Goal: Task Accomplishment & Management: Use online tool/utility

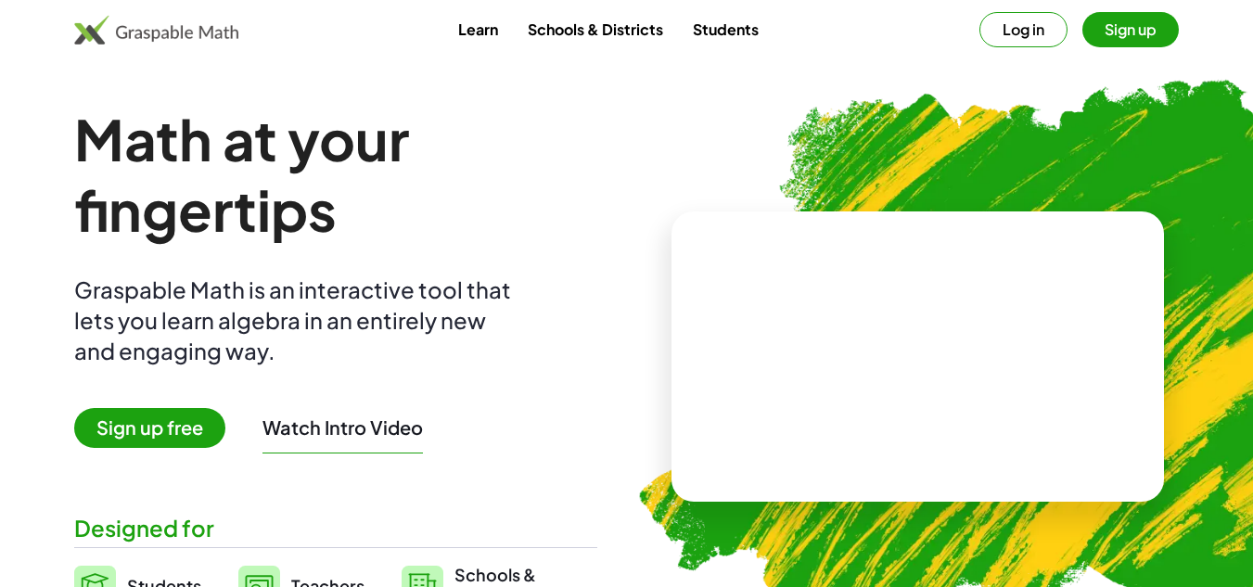
click at [999, 31] on button "Log in" at bounding box center [1024, 29] width 88 height 35
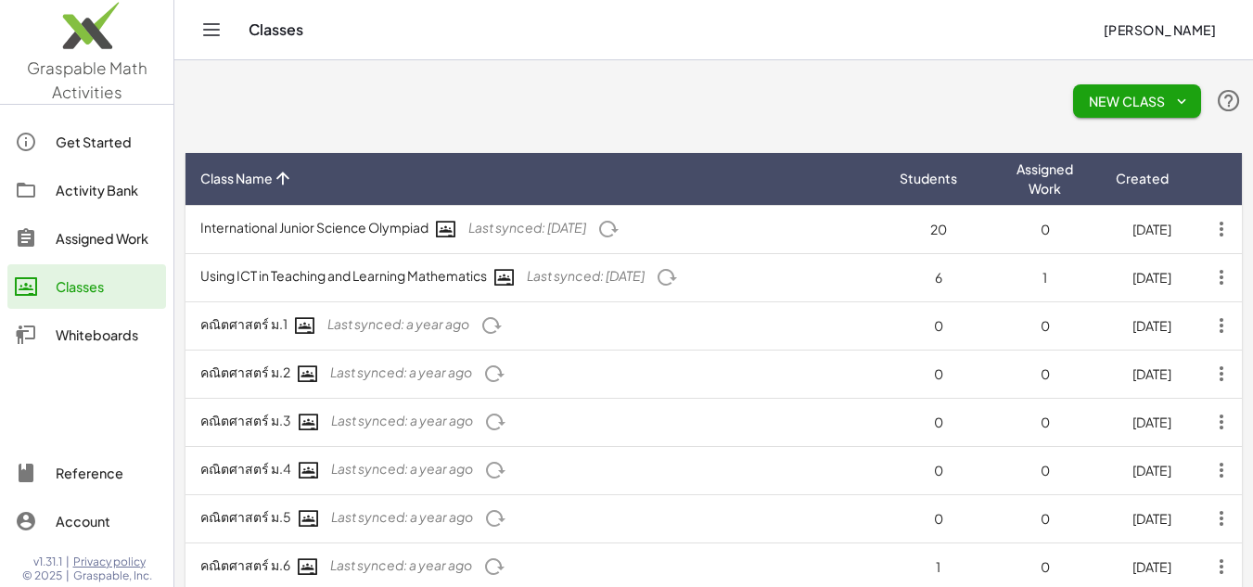
click at [67, 234] on div "Assigned Work" at bounding box center [107, 238] width 103 height 22
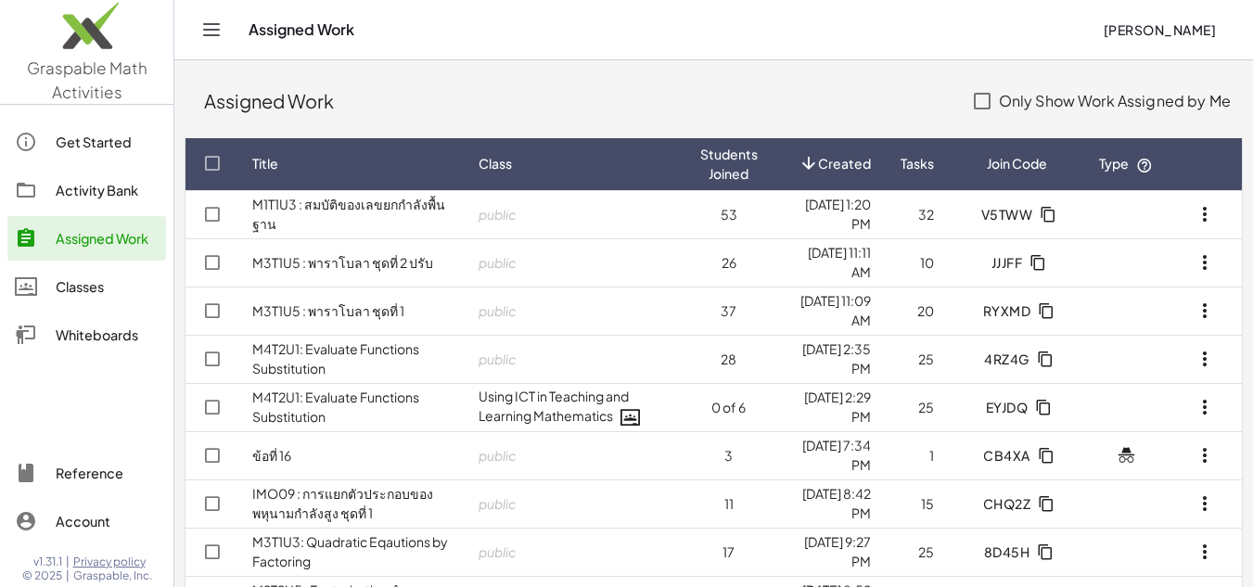
click at [79, 191] on div "Activity Bank" at bounding box center [107, 190] width 103 height 22
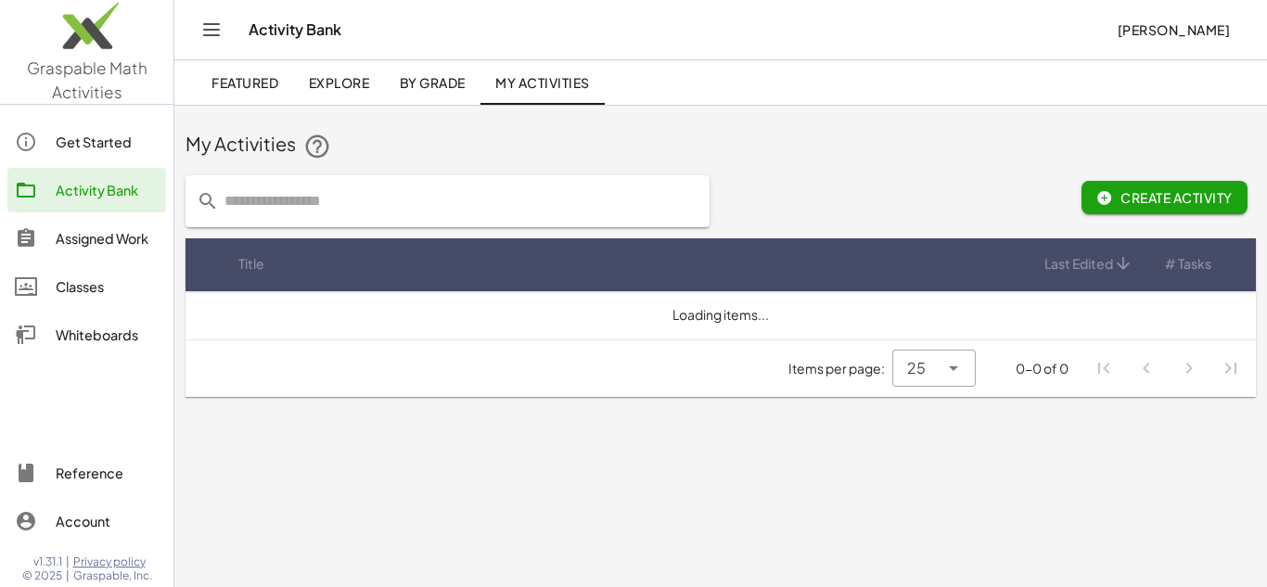
click at [383, 196] on input "text" at bounding box center [459, 201] width 480 height 52
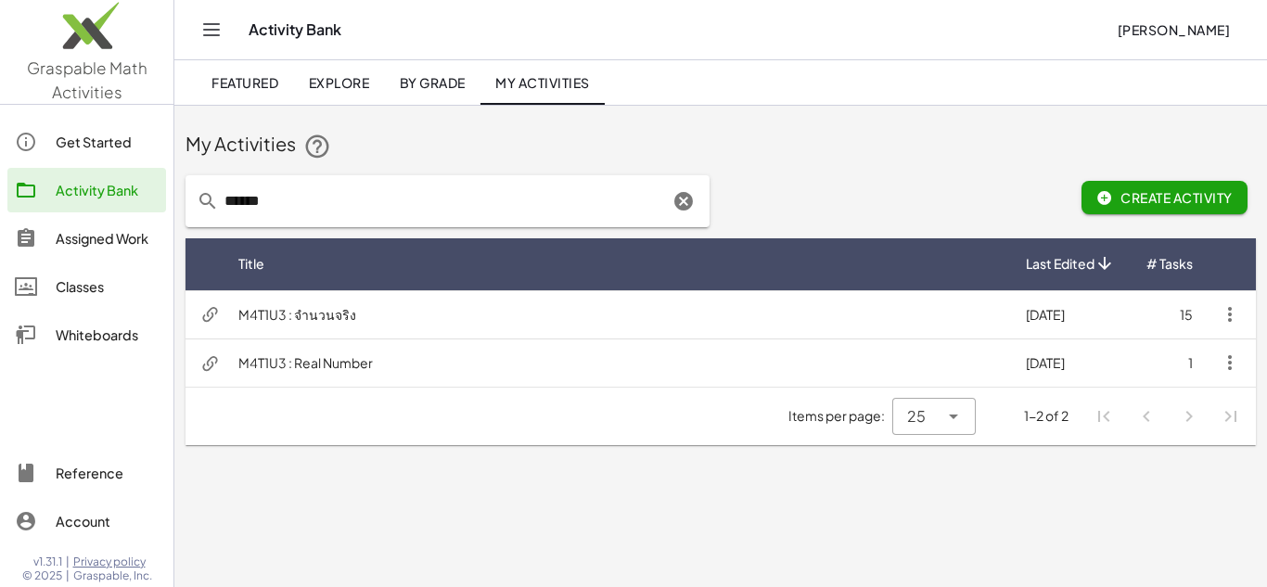
click at [391, 203] on input "******" at bounding box center [444, 201] width 450 height 52
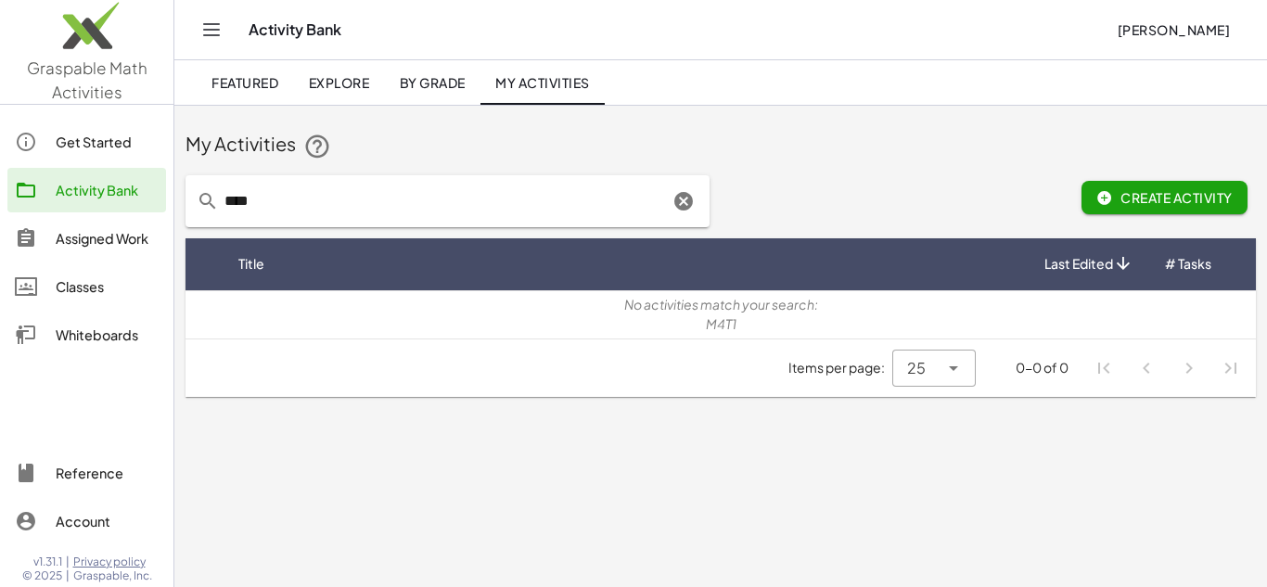
drag, startPoint x: 379, startPoint y: 204, endPoint x: 275, endPoint y: 223, distance: 106.4
click at [188, 211] on div "****" at bounding box center [448, 201] width 524 height 52
click at [93, 192] on div "Activity Bank" at bounding box center [107, 190] width 103 height 22
type input "********"
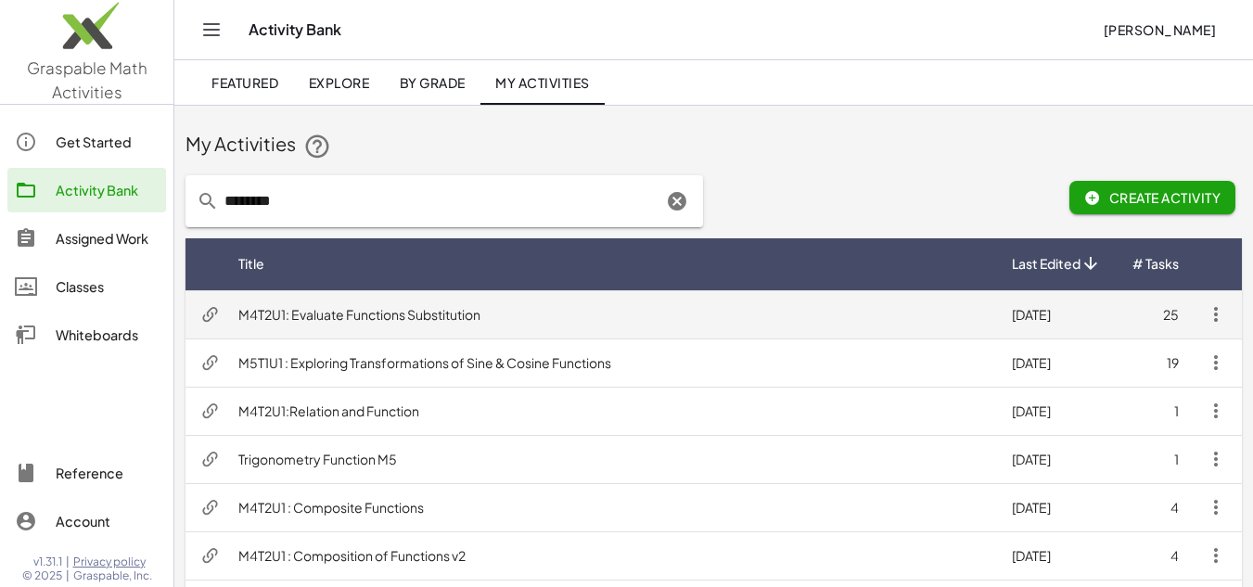
click at [367, 308] on td "M4T2U1: Evaluate Functions Substitution" at bounding box center [611, 314] width 774 height 48
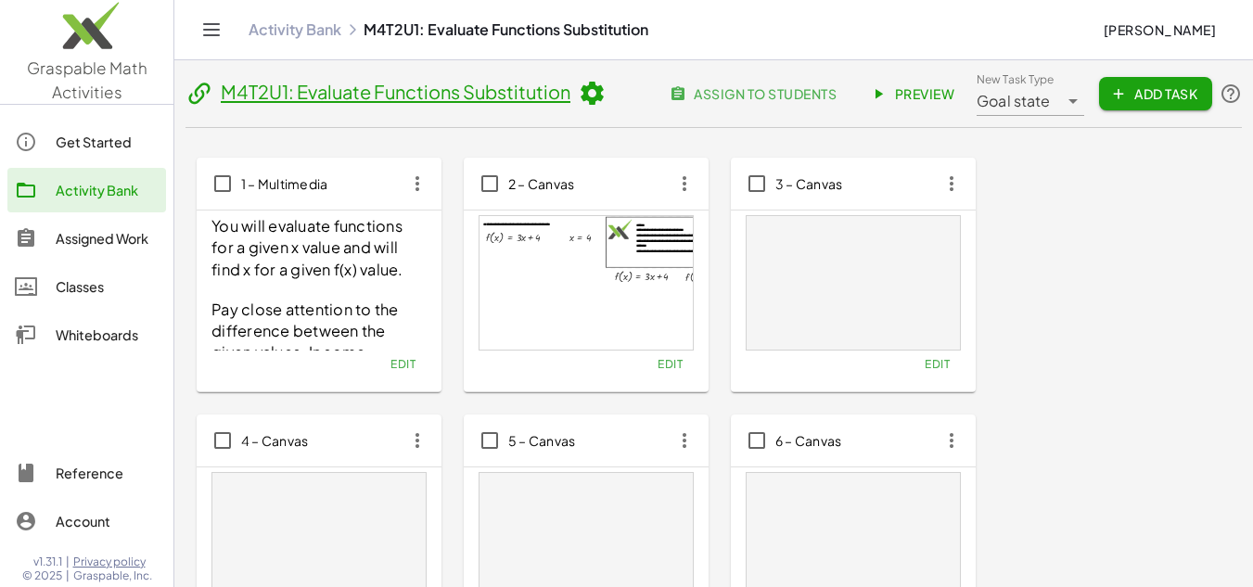
click at [754, 89] on span "assign to students" at bounding box center [754, 93] width 163 height 17
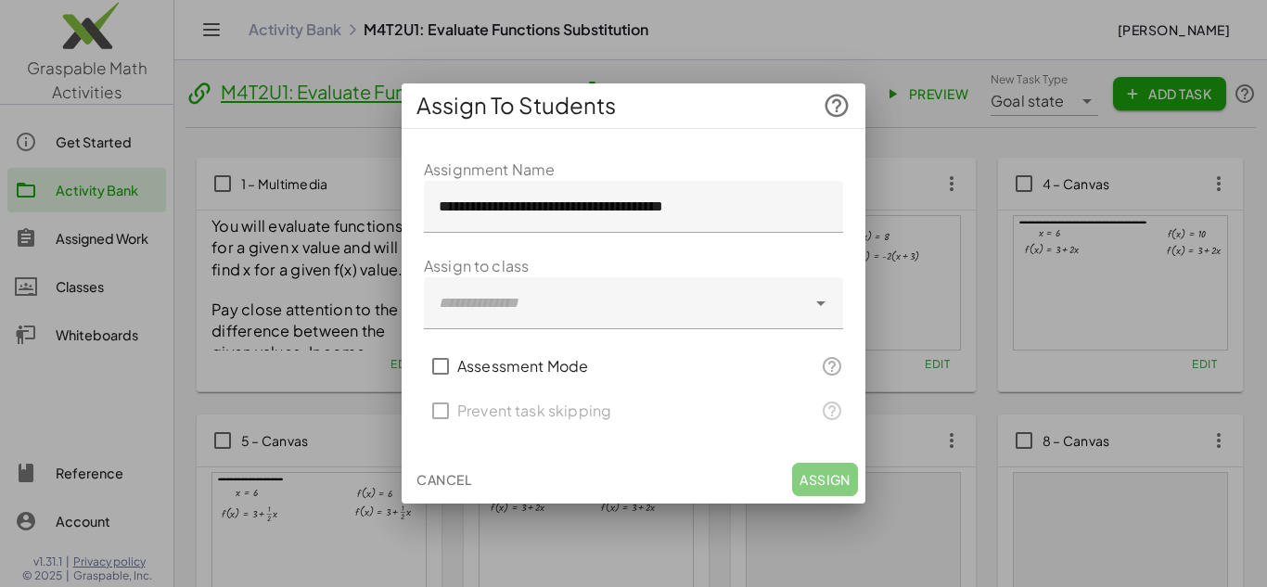
click at [808, 312] on div at bounding box center [819, 303] width 26 height 52
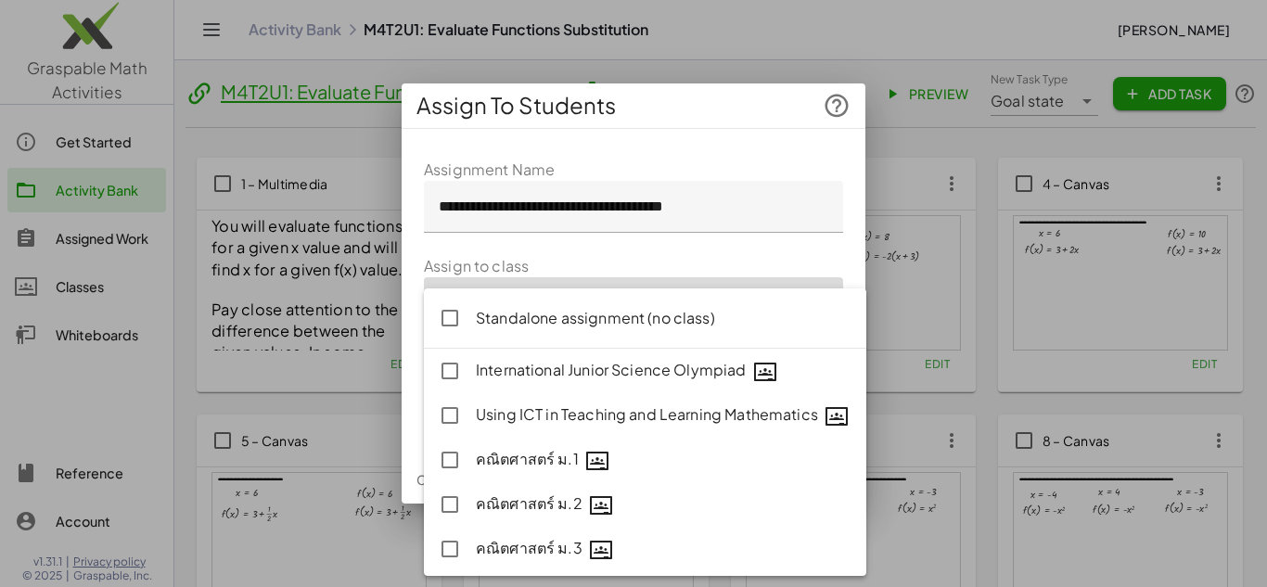
click at [533, 317] on div "Standalone assignment (no class)" at bounding box center [664, 318] width 376 height 22
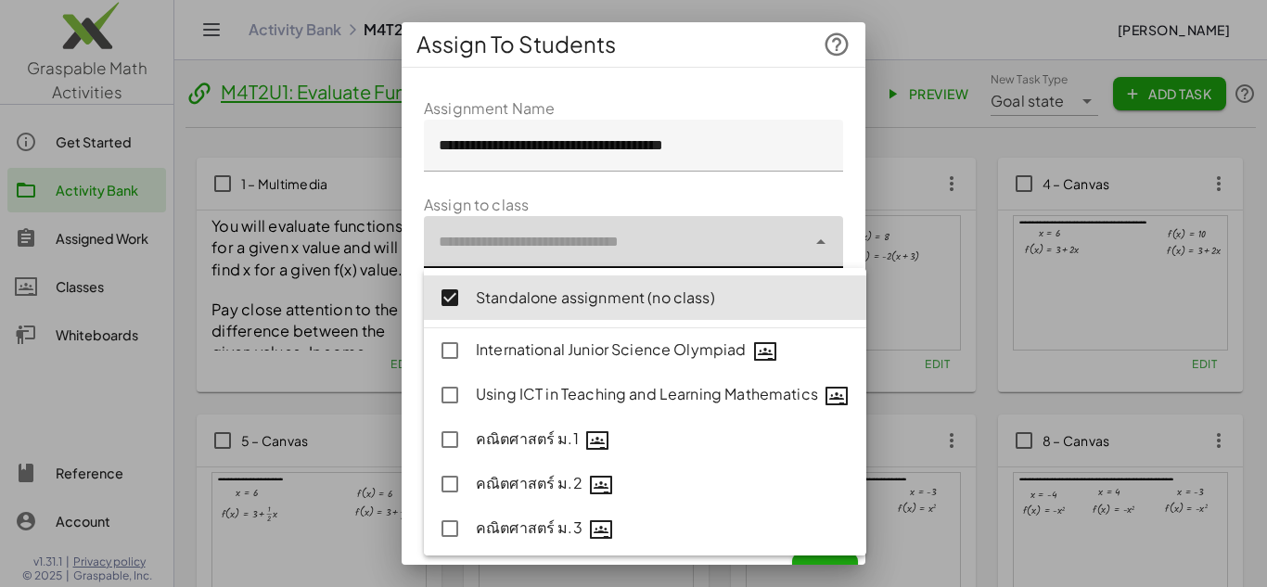
scroll to position [181, 0]
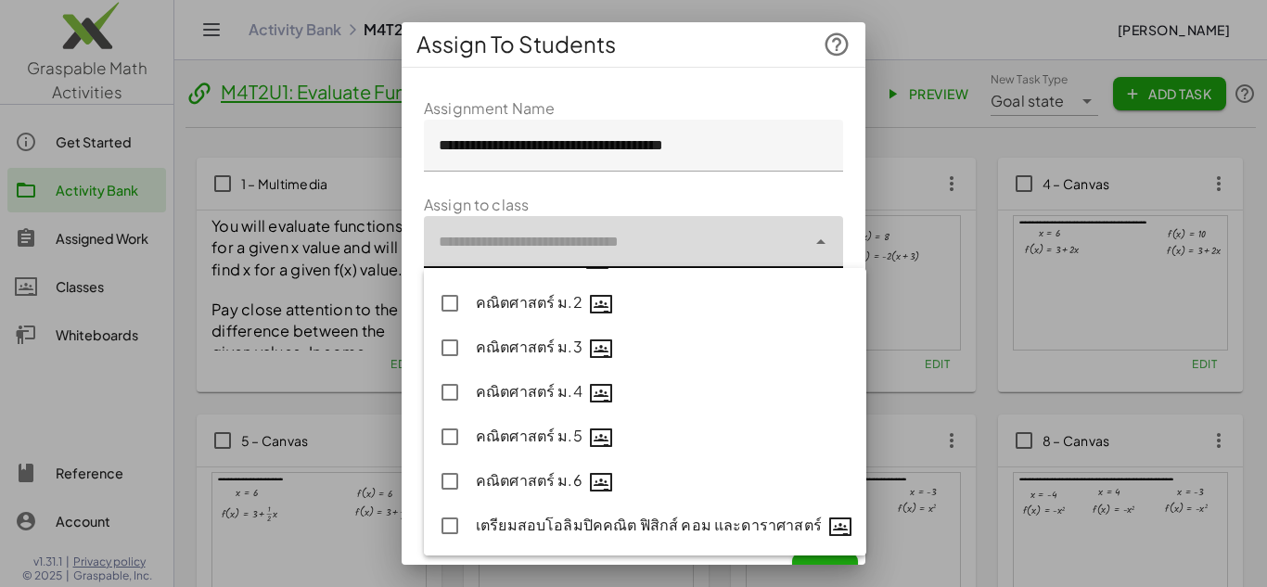
click at [741, 234] on div at bounding box center [615, 242] width 382 height 52
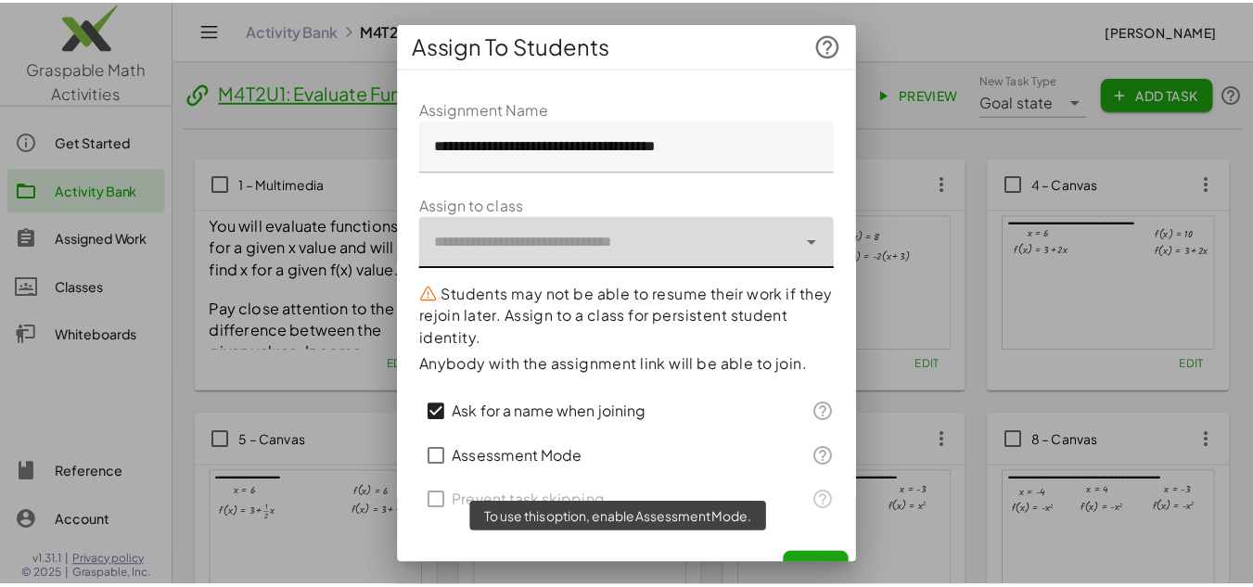
scroll to position [30, 0]
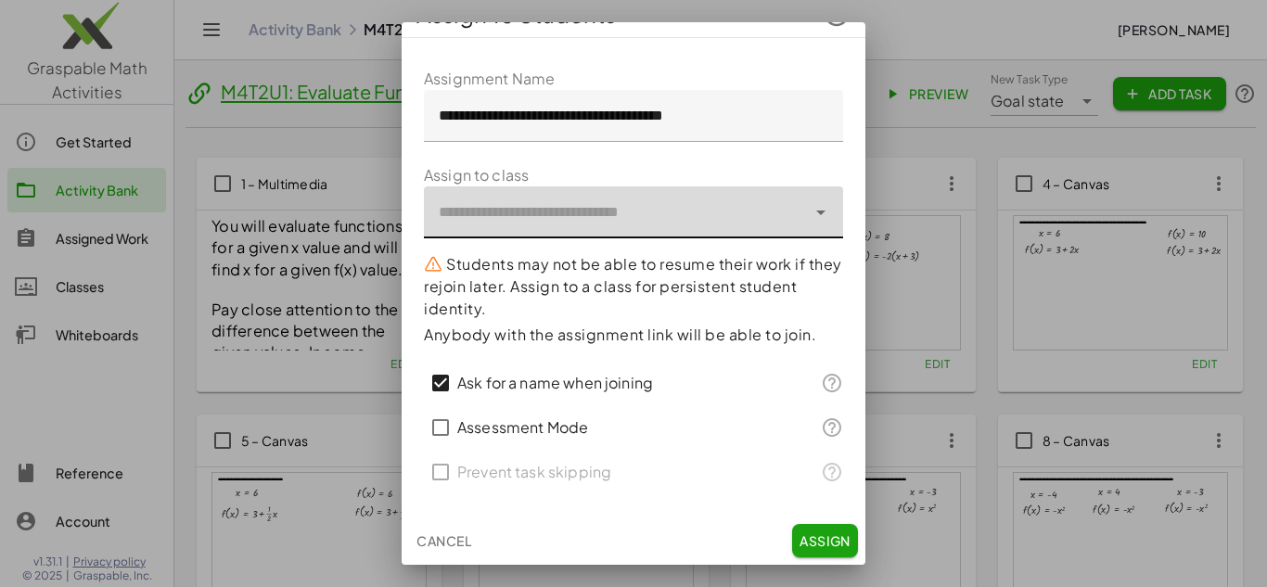
click at [802, 536] on span "Assign" at bounding box center [825, 540] width 51 height 17
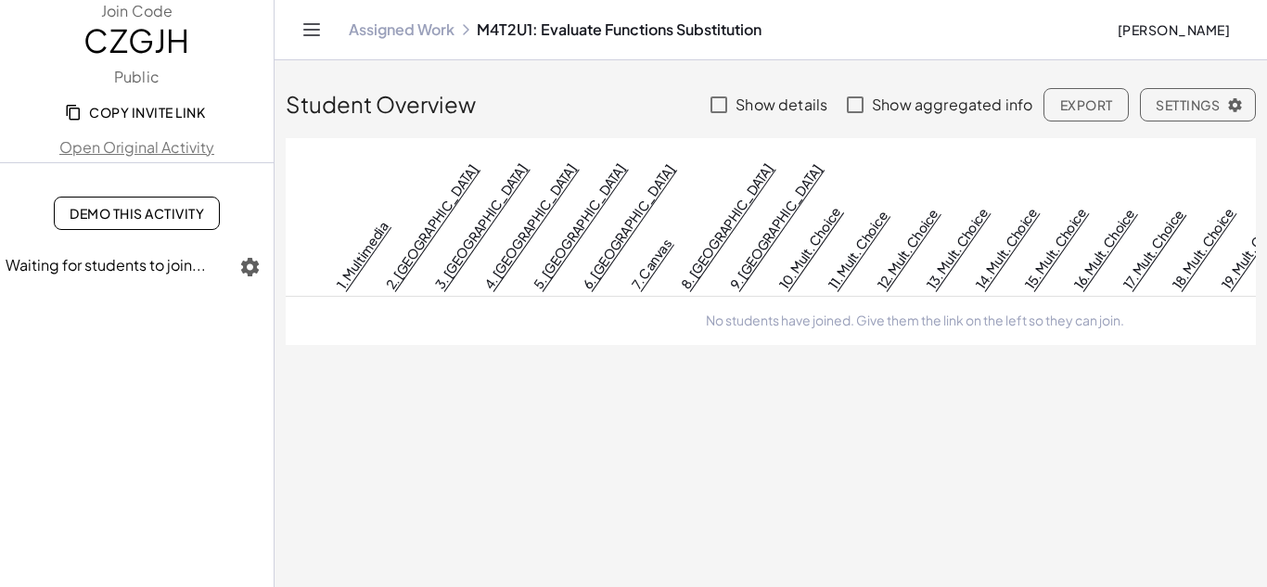
click at [158, 109] on span "Copy Invite Link" at bounding box center [137, 112] width 136 height 17
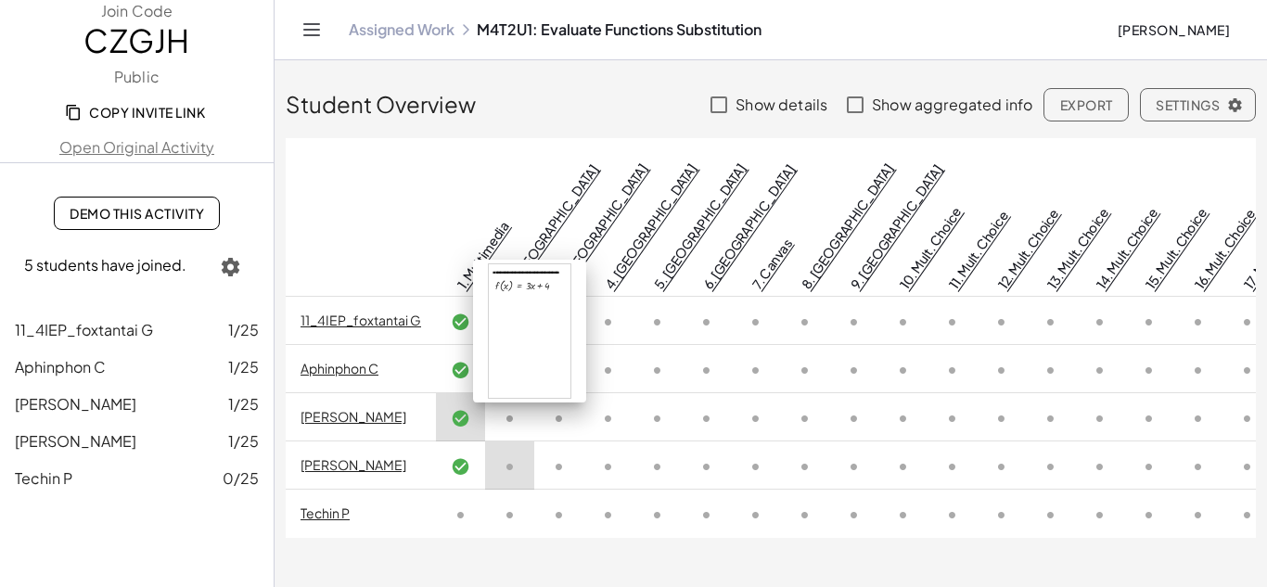
click at [525, 215] on link "2. [GEOGRAPHIC_DATA]" at bounding box center [552, 225] width 99 height 131
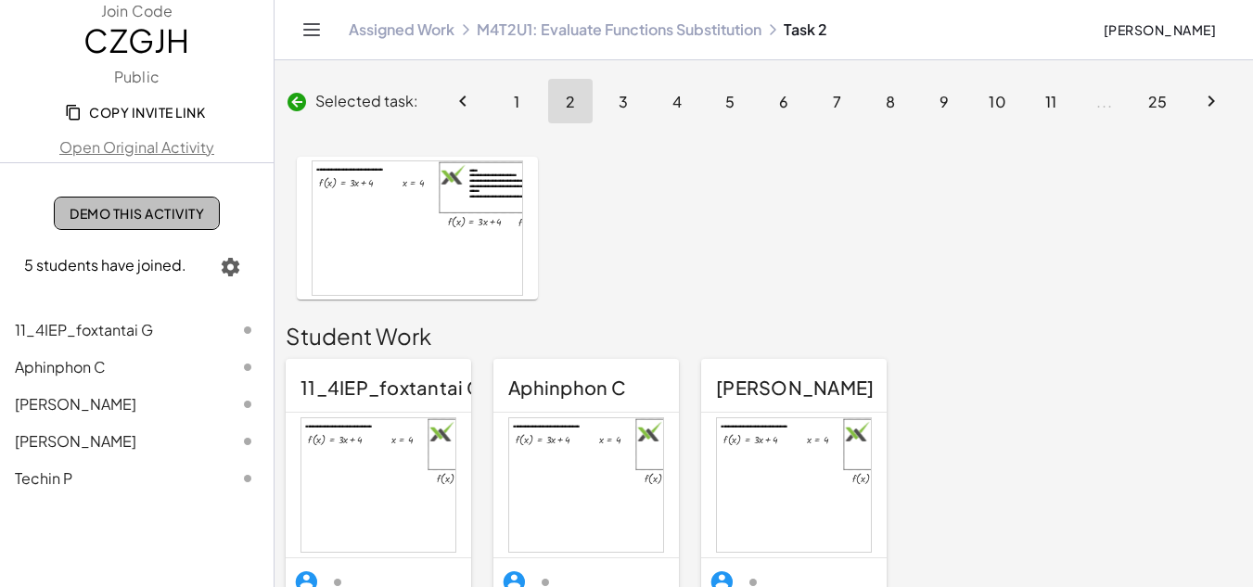
click at [135, 211] on span "Demo This Activity" at bounding box center [137, 213] width 134 height 17
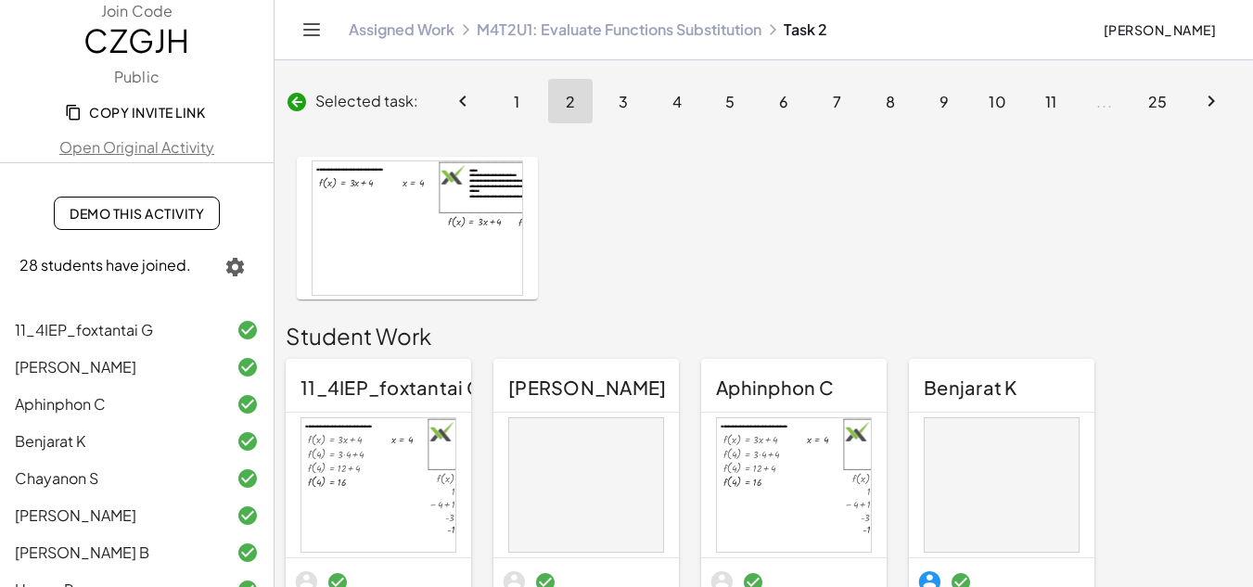
click at [403, 27] on link "Assigned Work" at bounding box center [402, 29] width 106 height 19
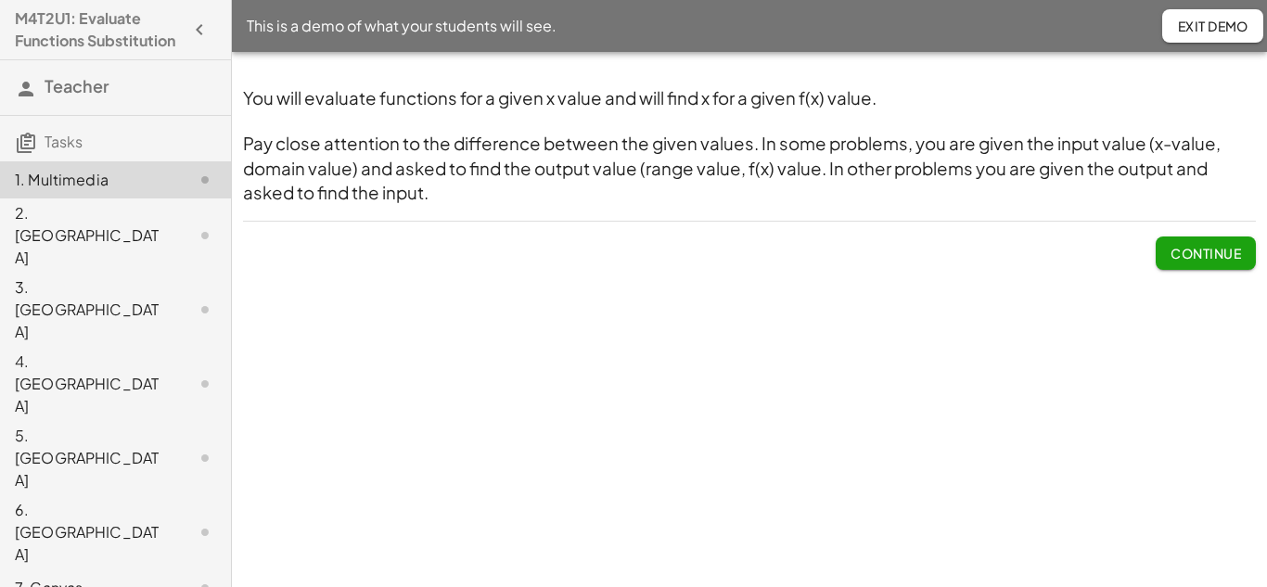
click at [1200, 245] on span "Continue" at bounding box center [1206, 253] width 70 height 17
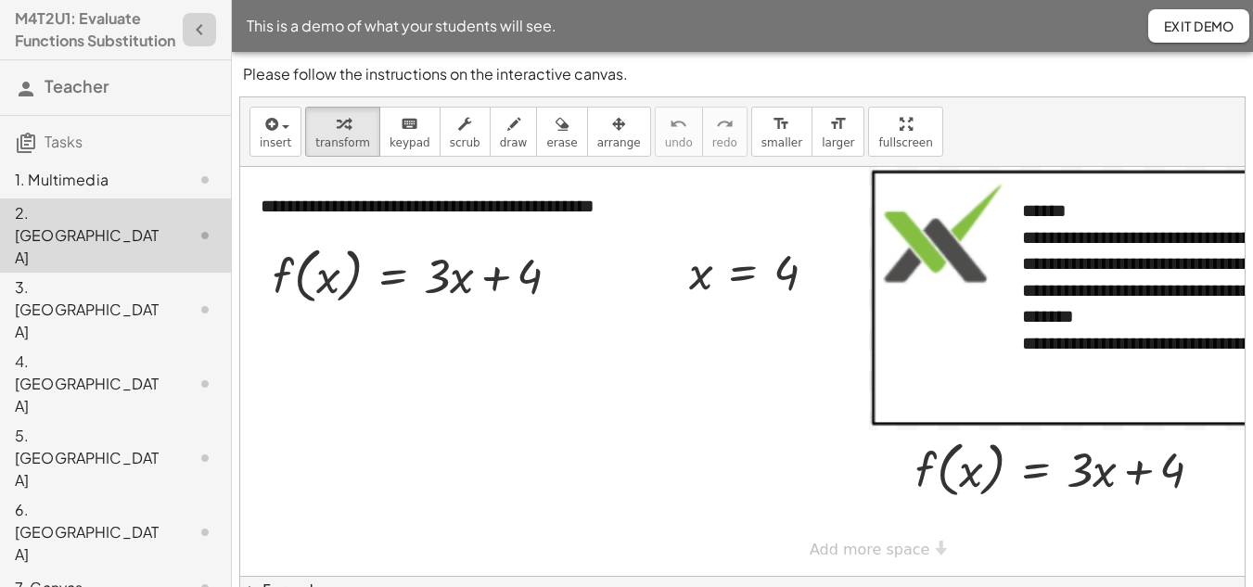
click at [188, 41] on icon "button" at bounding box center [199, 30] width 22 height 22
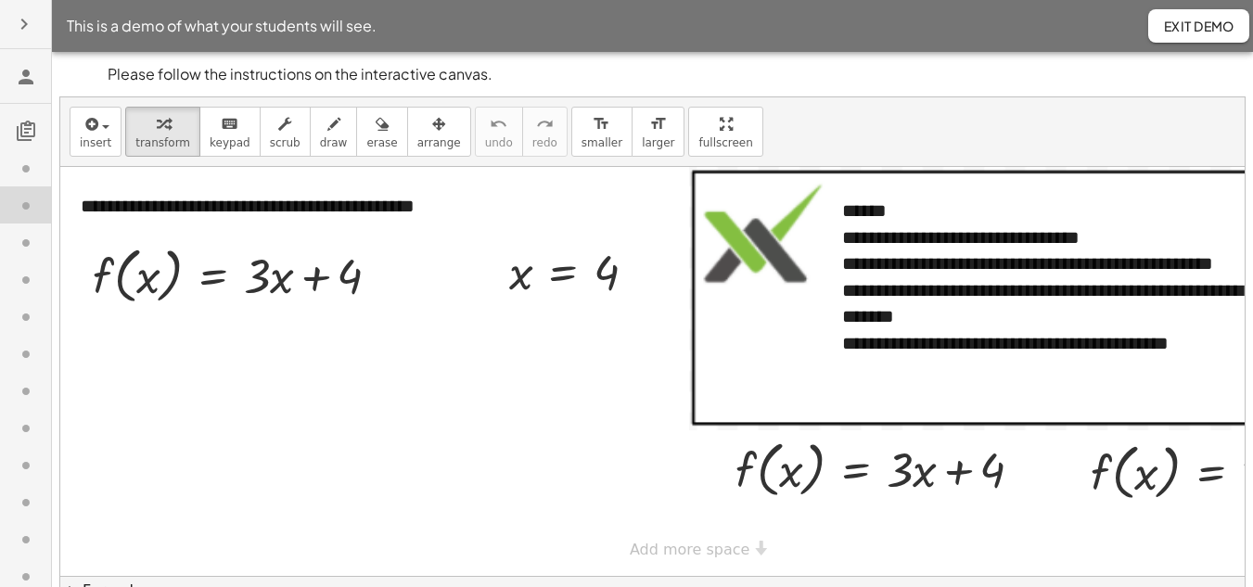
scroll to position [79, 0]
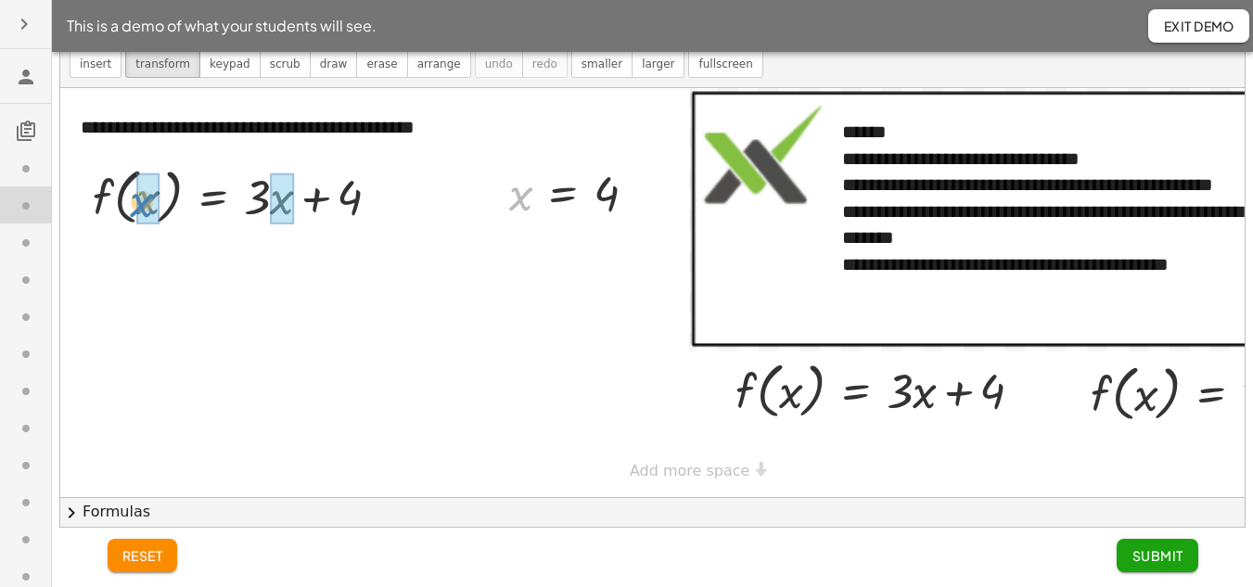
drag, startPoint x: 513, startPoint y: 196, endPoint x: 214, endPoint y: 308, distance: 319.1
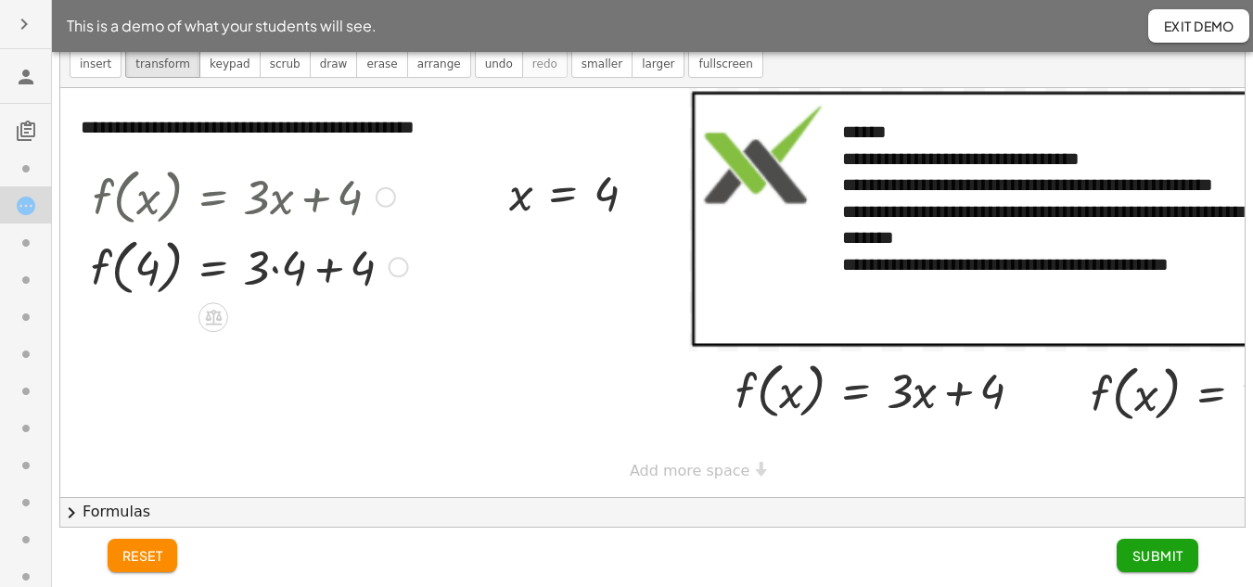
click at [272, 266] on div at bounding box center [250, 266] width 336 height 70
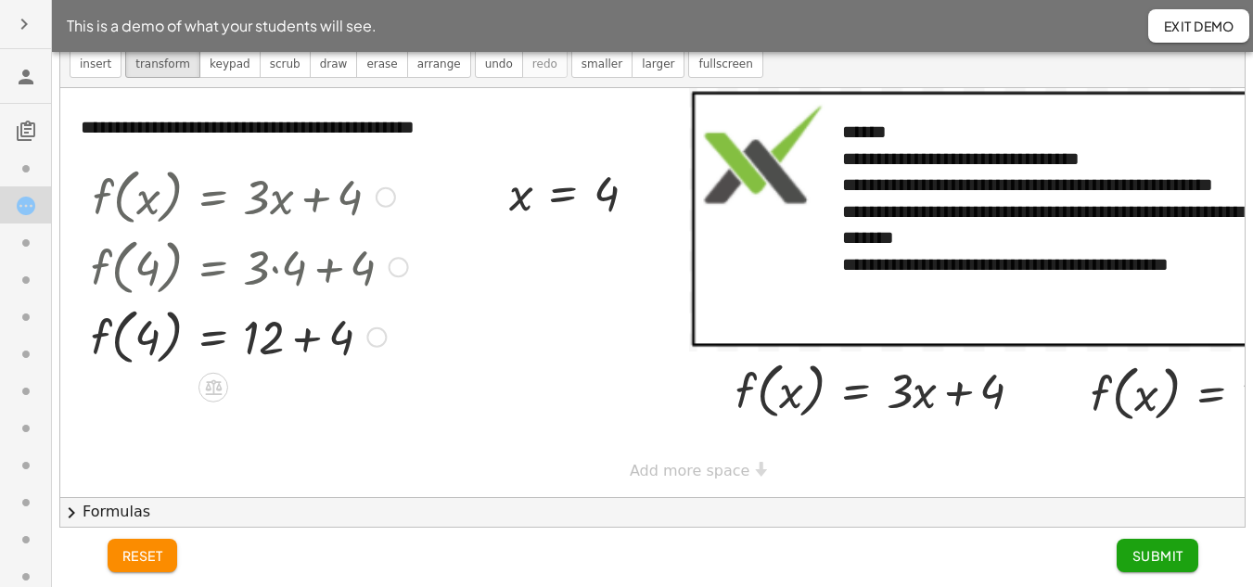
click at [306, 330] on div at bounding box center [250, 336] width 336 height 70
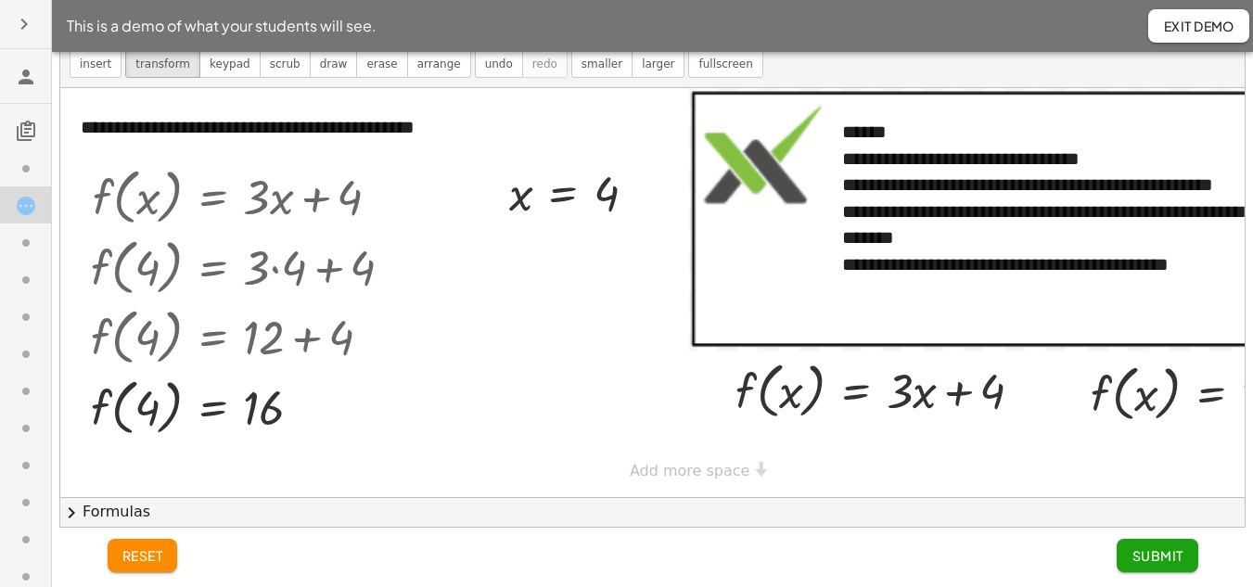
click at [659, 453] on div "**********" at bounding box center [684, 292] width 1249 height 409
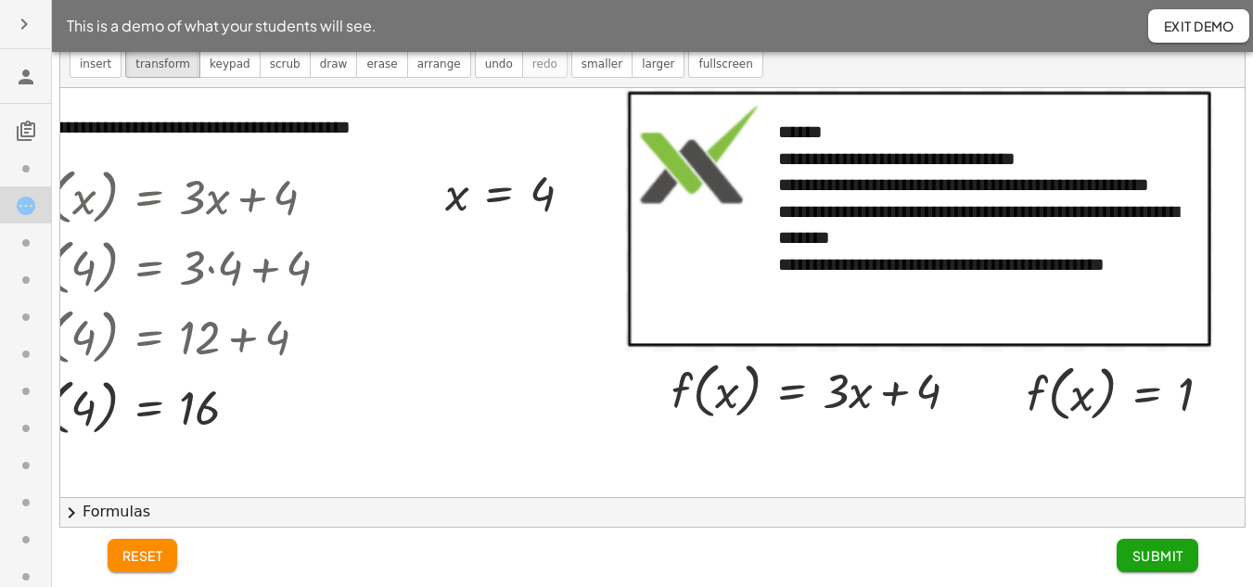
scroll to position [186, 78]
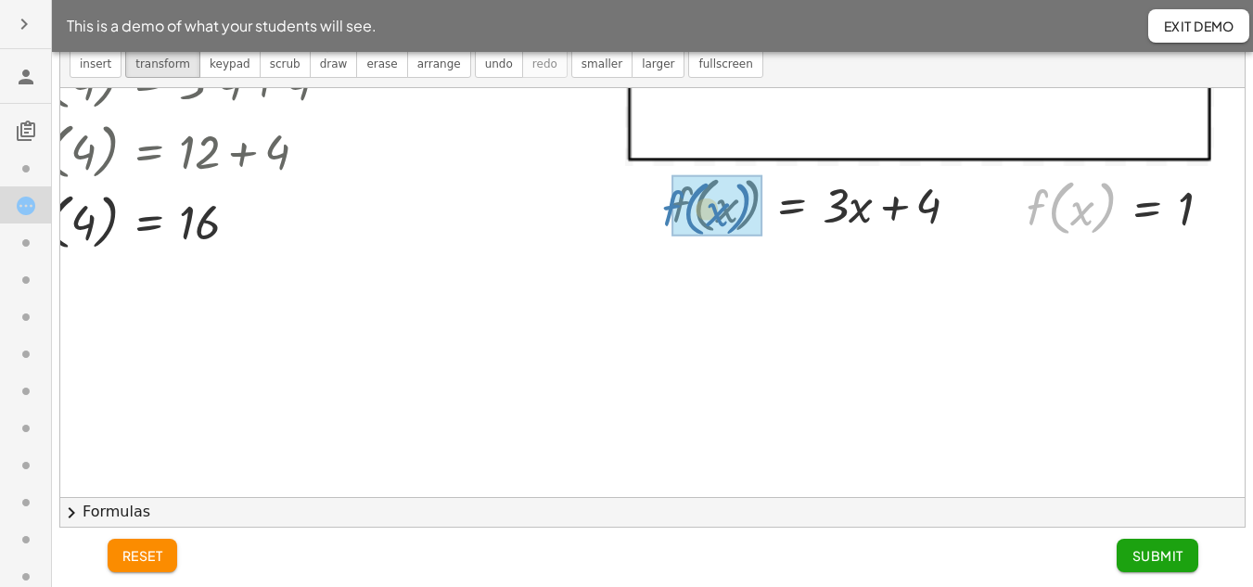
drag, startPoint x: 1035, startPoint y: 211, endPoint x: 671, endPoint y: 212, distance: 364.5
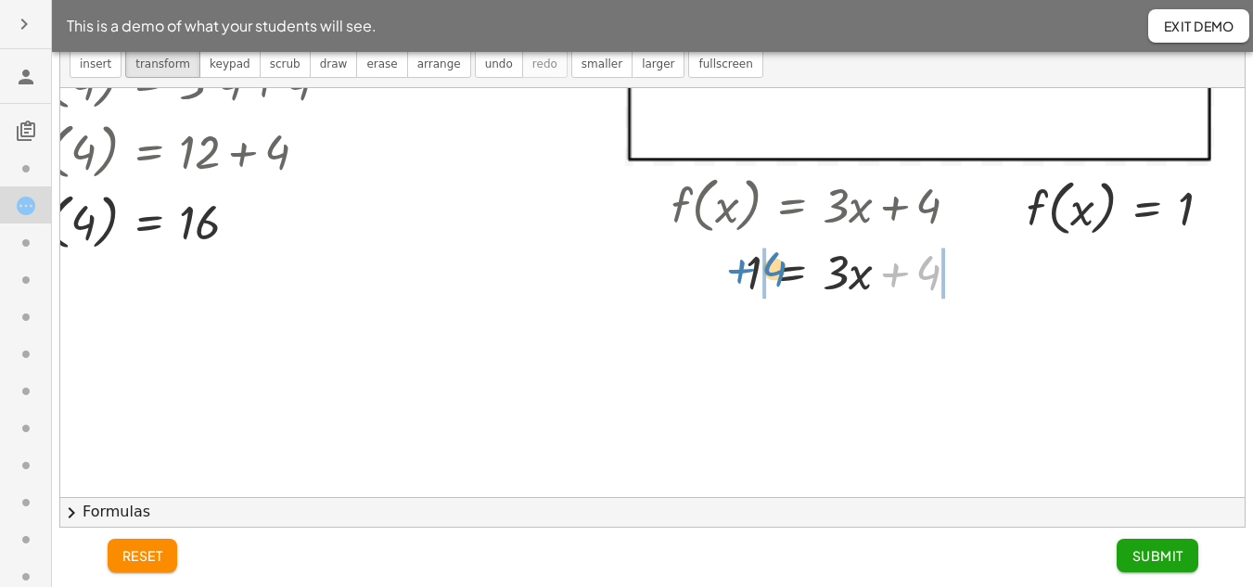
drag, startPoint x: 916, startPoint y: 283, endPoint x: 762, endPoint y: 279, distance: 154.0
click at [762, 279] on div at bounding box center [822, 270] width 321 height 63
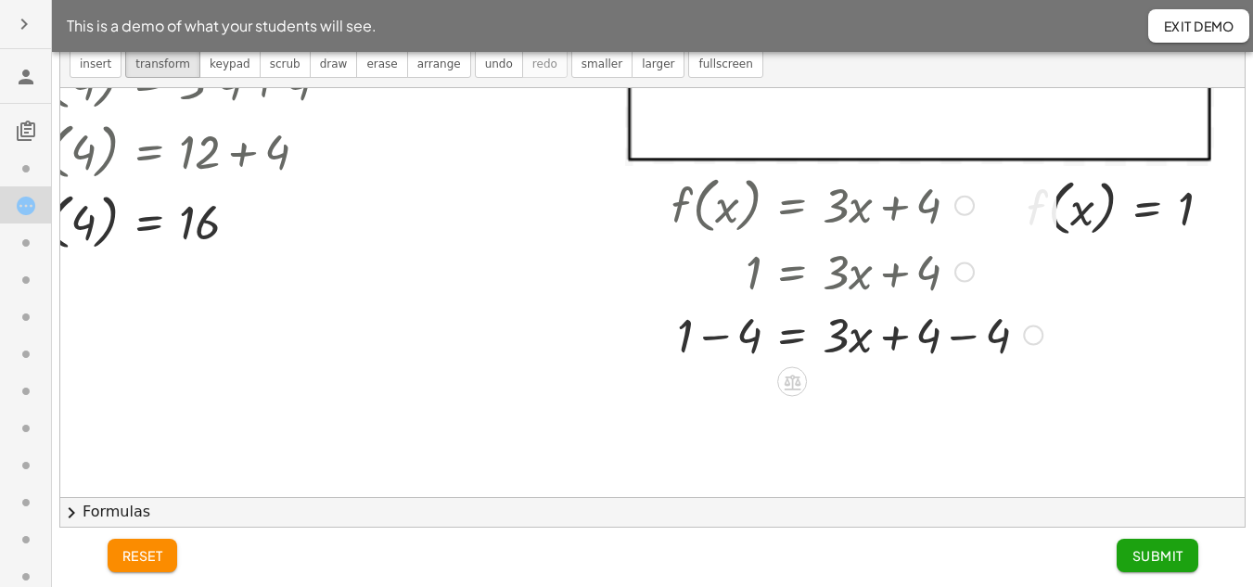
click at [923, 334] on div at bounding box center [857, 333] width 390 height 63
drag, startPoint x: 988, startPoint y: 336, endPoint x: 935, endPoint y: 404, distance: 86.6
click at [710, 400] on div at bounding box center [857, 396] width 390 height 63
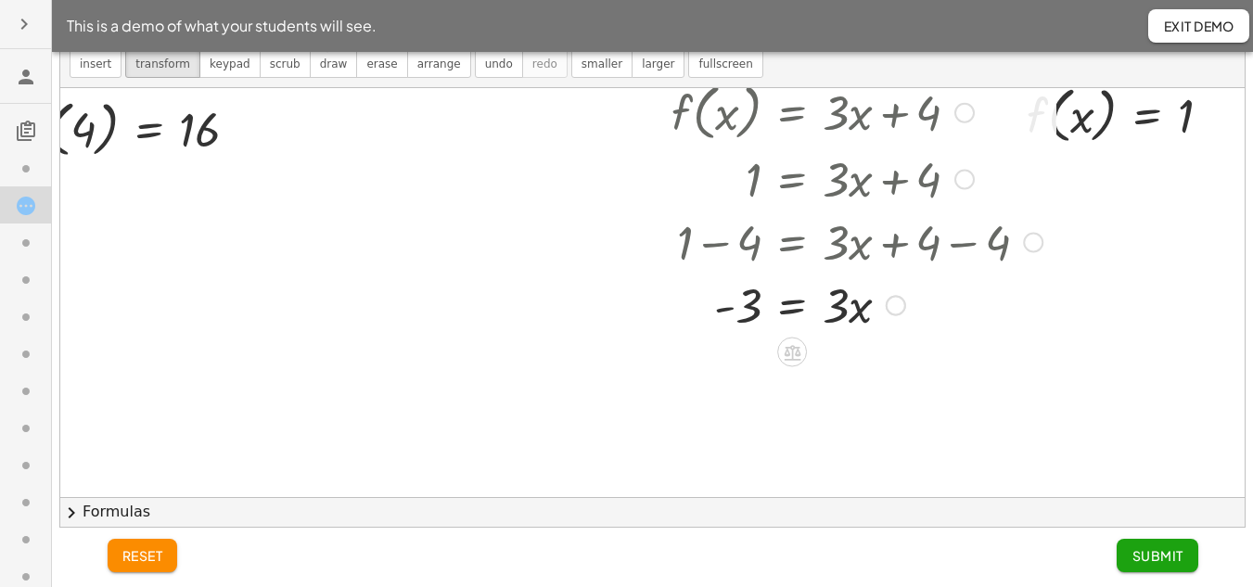
scroll to position [371, 78]
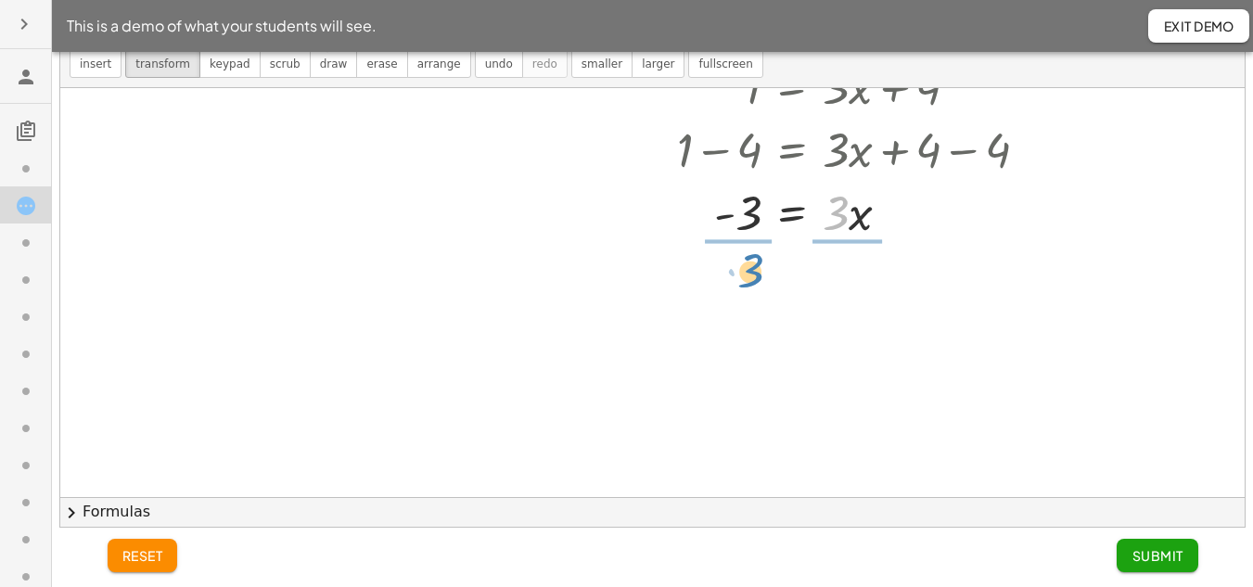
drag, startPoint x: 818, startPoint y: 222, endPoint x: 733, endPoint y: 274, distance: 99.9
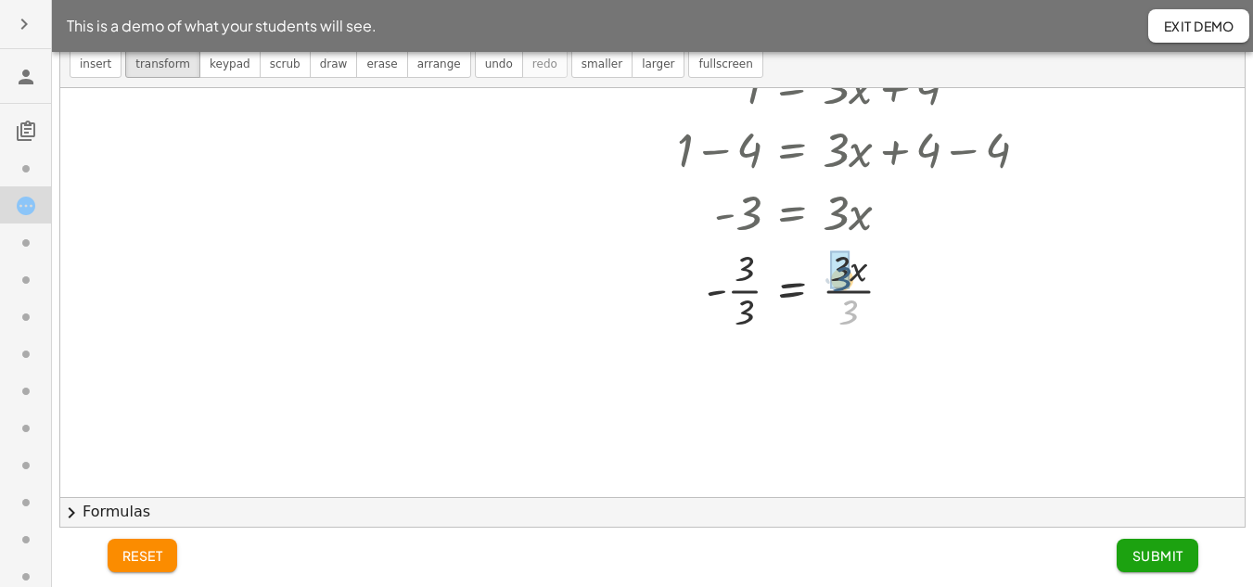
drag, startPoint x: 834, startPoint y: 314, endPoint x: 827, endPoint y: 280, distance: 34.0
click at [734, 384] on div at bounding box center [857, 382] width 390 height 93
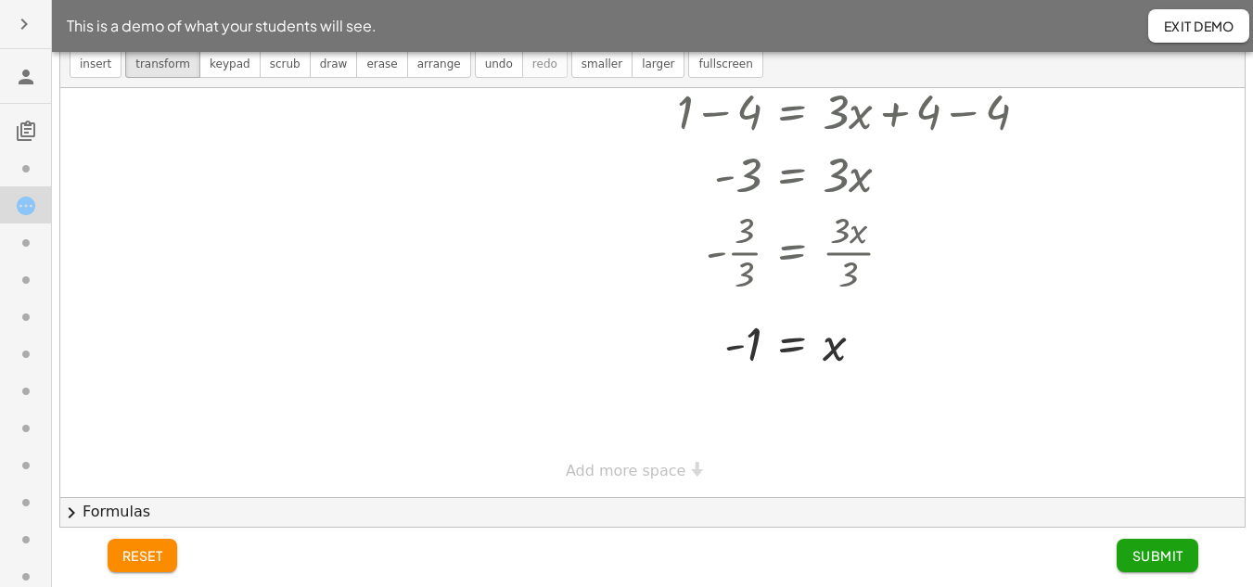
click at [1162, 556] on span "Submit" at bounding box center [1157, 555] width 51 height 17
